Goal: Ask a question

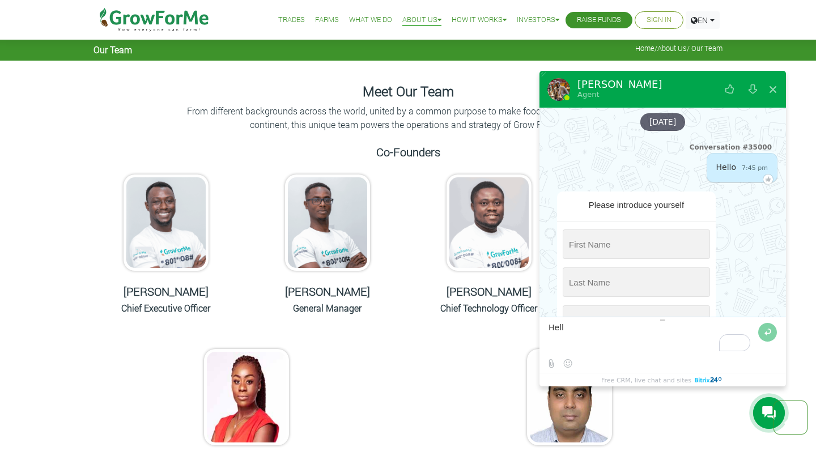
scroll to position [1093, 0]
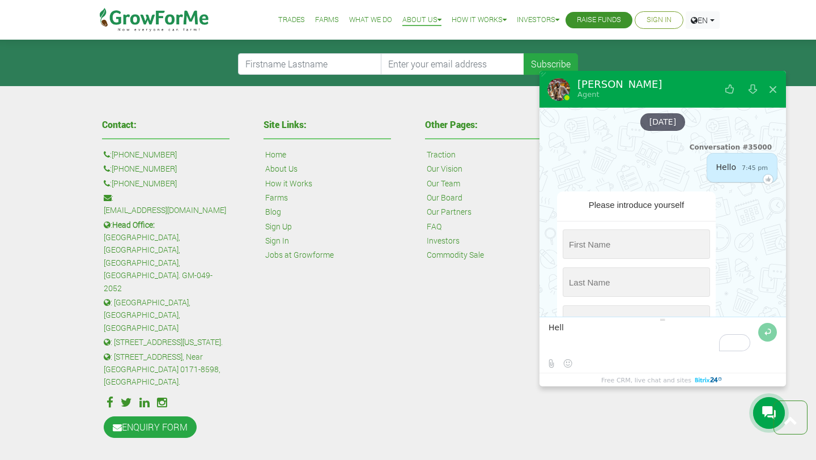
type textarea "Hello"
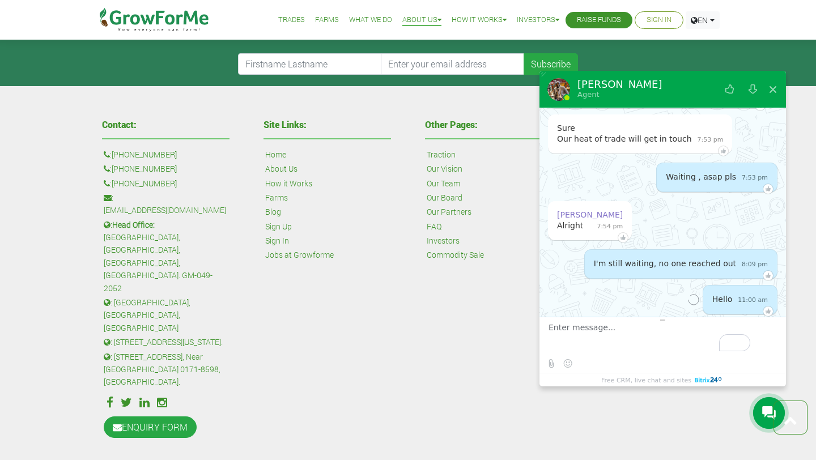
scroll to position [891, 0]
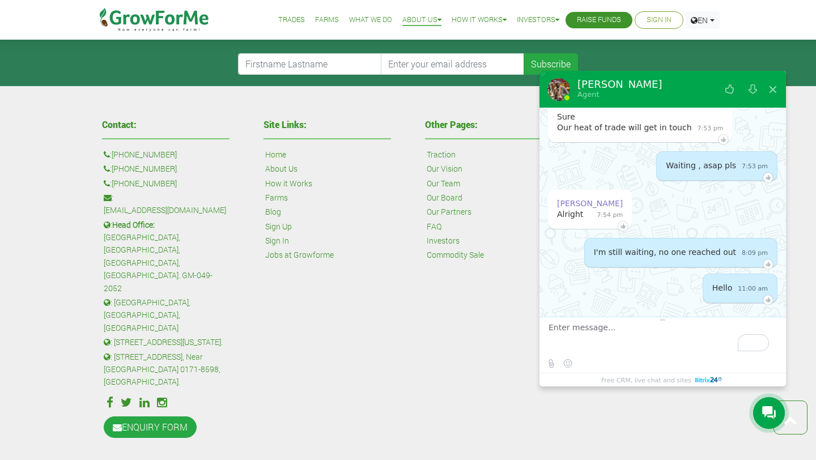
type textarea "A"
type textarea "s"
type textarea "Good morning"
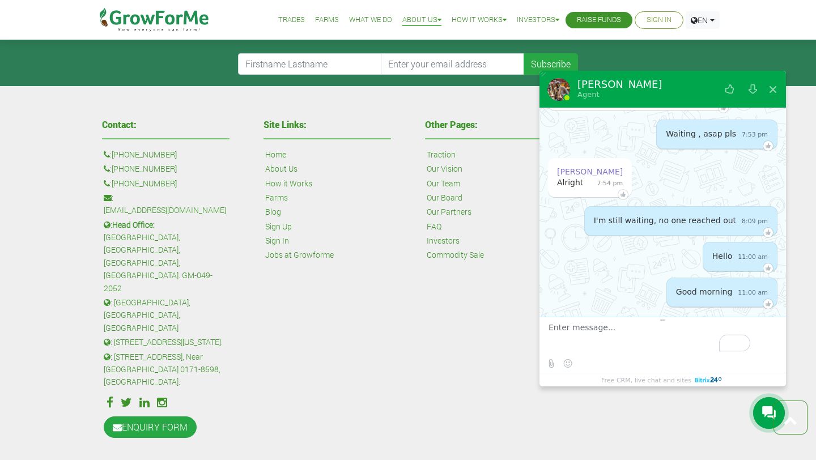
scroll to position [926, 0]
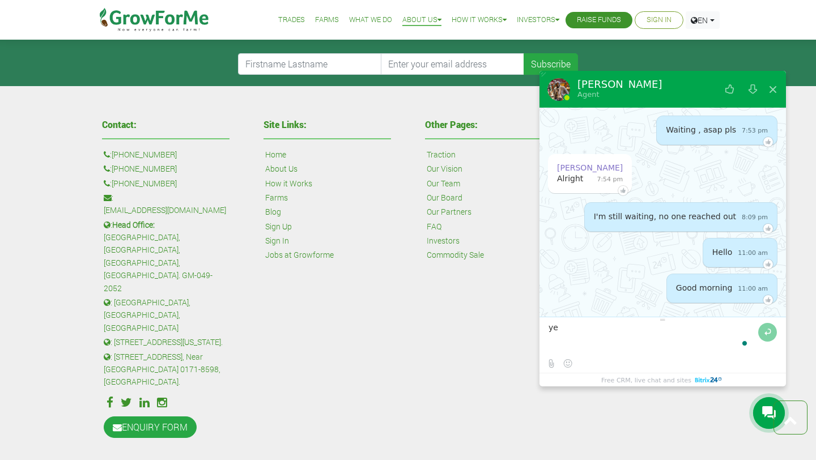
type textarea "y"
click at [563, 326] on textarea "To enrich screen reader interactions, please activate Accessibility in Grammarl…" at bounding box center [651, 338] width 207 height 31
click at [633, 330] on textarea "To enrich screen reader interactions, please activate Accessibility in Grammarl…" at bounding box center [651, 338] width 207 height 31
click at [639, 329] on textarea "To enrich screen reader interactions, please activate Accessibility in Grammarl…" at bounding box center [651, 338] width 207 height 31
click at [640, 329] on textarea "To enrich screen reader interactions, please activate Accessibility in Grammarl…" at bounding box center [651, 338] width 207 height 31
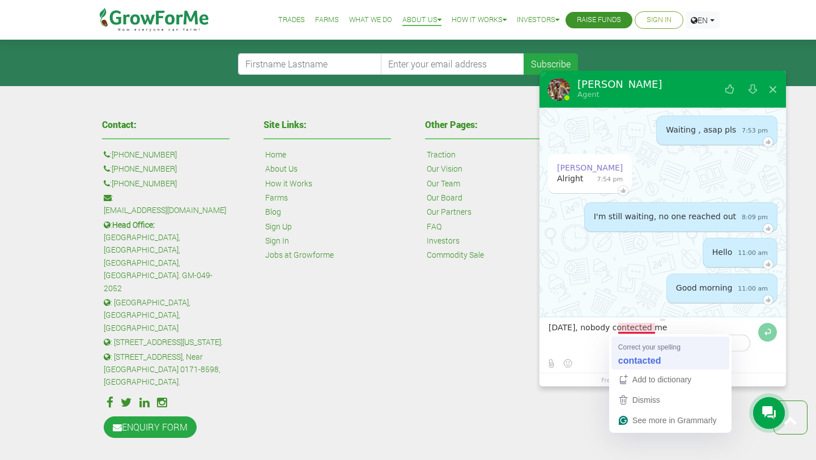
type textarea "[DATE], nobody contacted me"
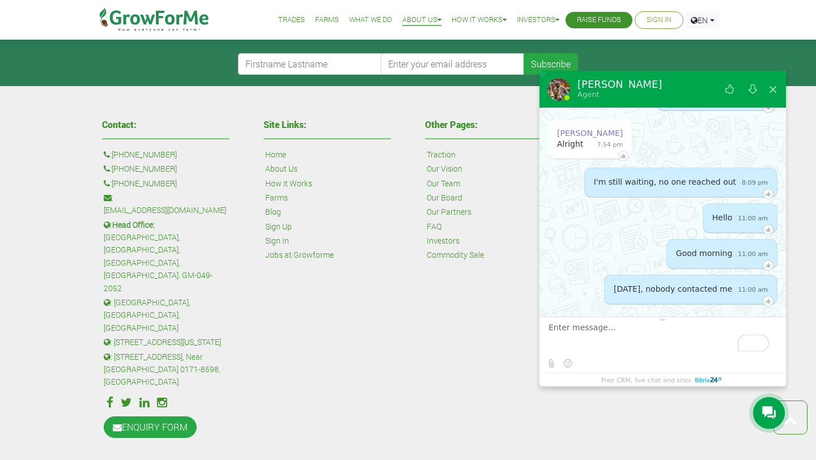
scroll to position [962, 0]
